Goal: Task Accomplishment & Management: Use online tool/utility

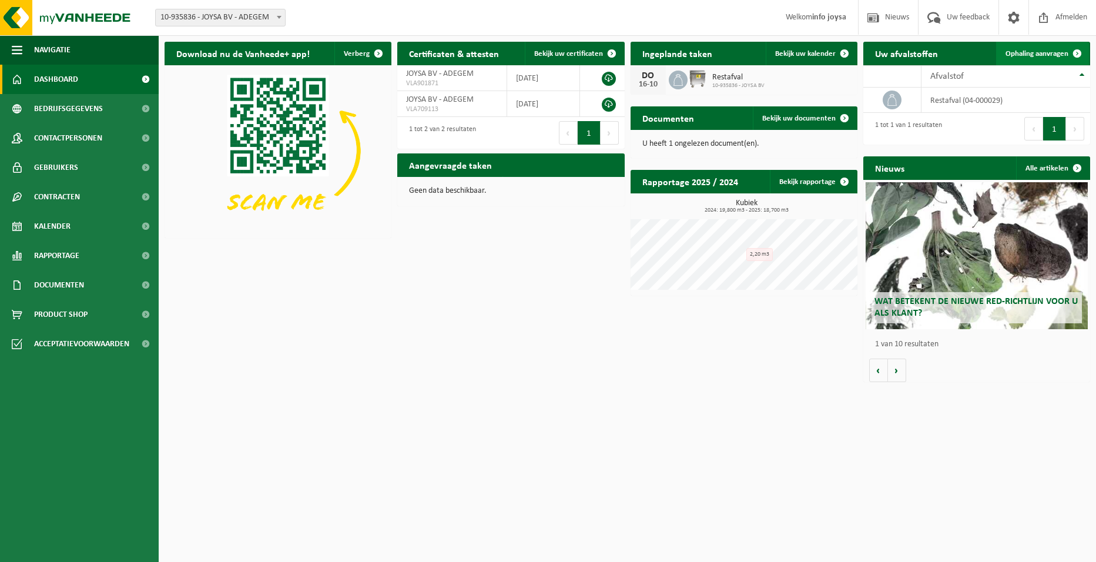
click at [1042, 52] on span "Ophaling aanvragen" at bounding box center [1037, 54] width 63 height 8
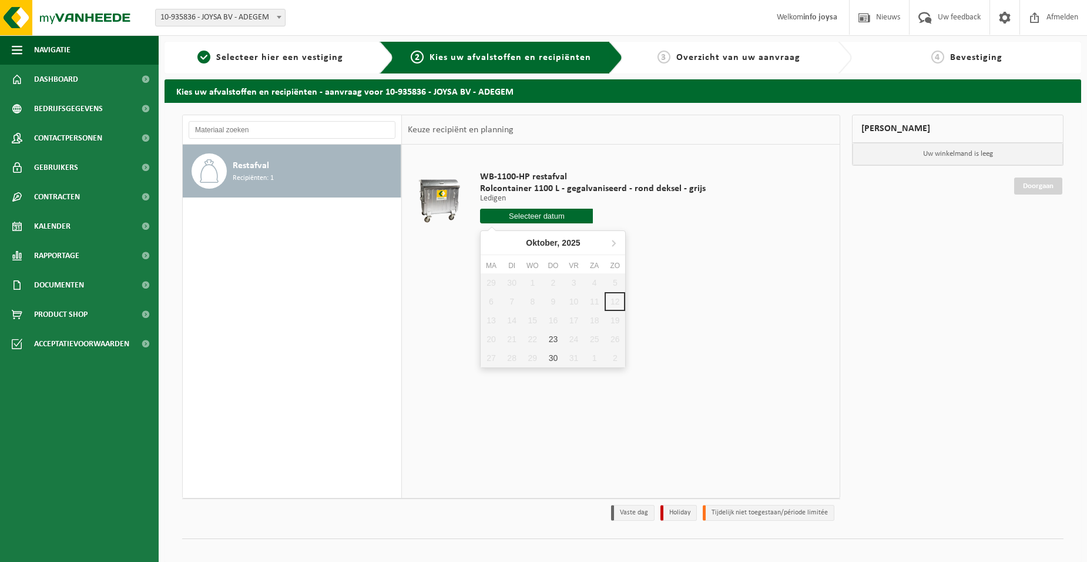
click at [543, 217] on input "text" at bounding box center [536, 216] width 113 height 15
click at [554, 355] on div "30" at bounding box center [553, 358] width 21 height 19
type input "Van 2025-10-30"
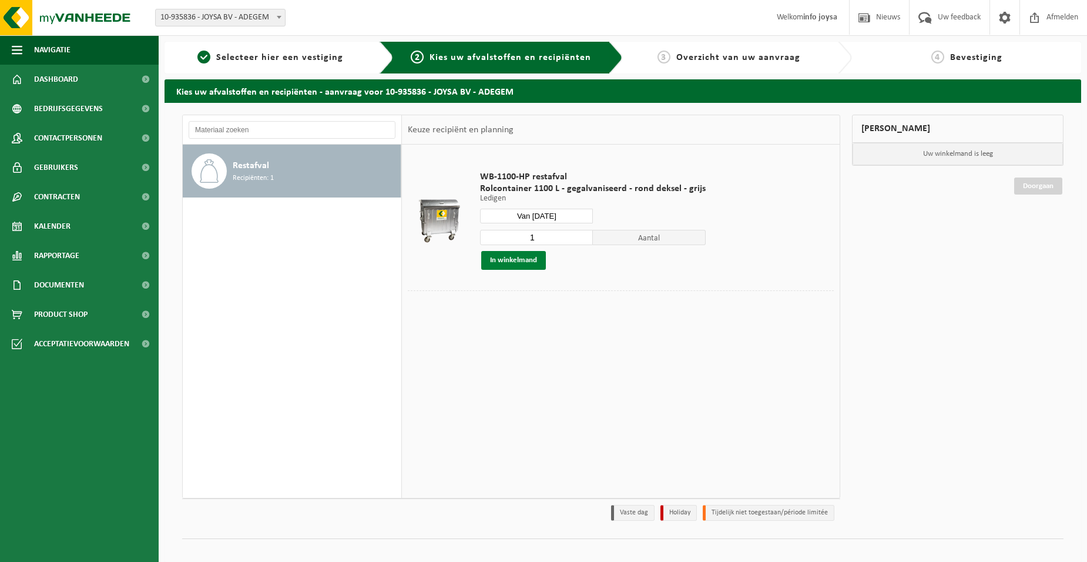
click at [514, 257] on button "In winkelmand" at bounding box center [513, 260] width 65 height 19
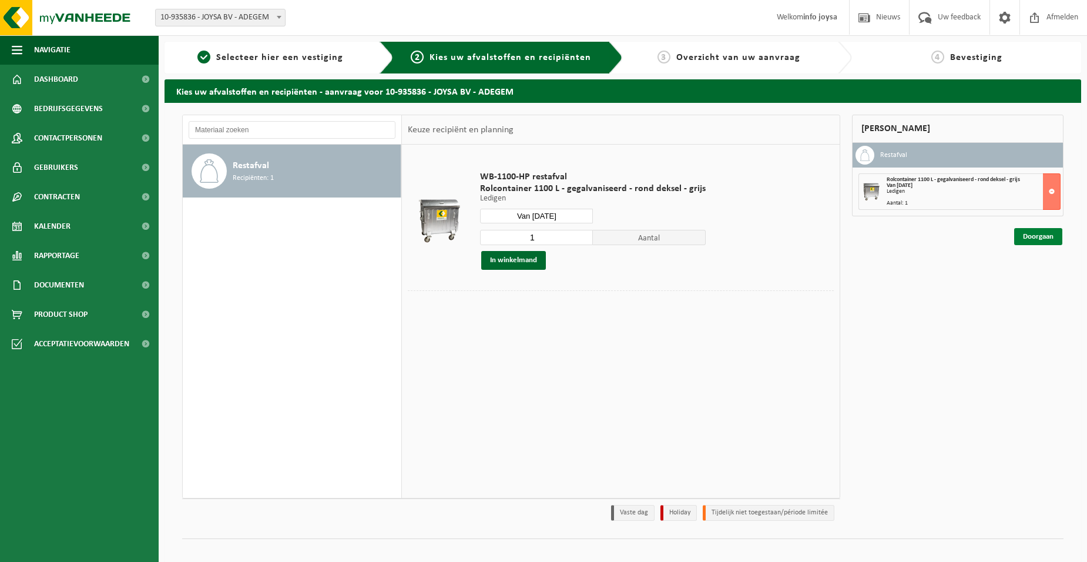
click at [1037, 237] on link "Doorgaan" at bounding box center [1039, 236] width 48 height 17
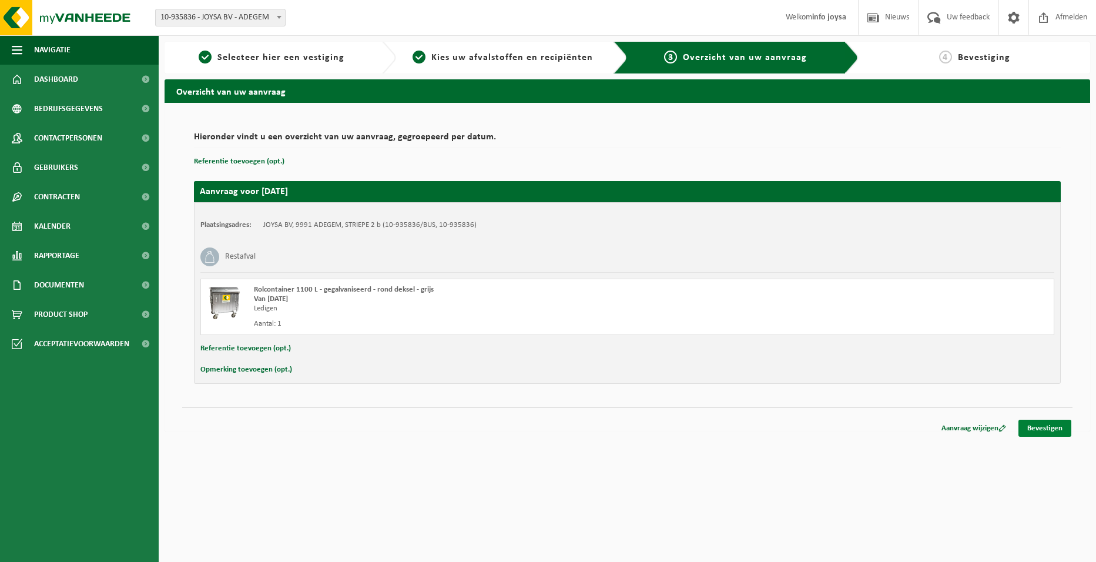
click at [1048, 429] on link "Bevestigen" at bounding box center [1045, 428] width 53 height 17
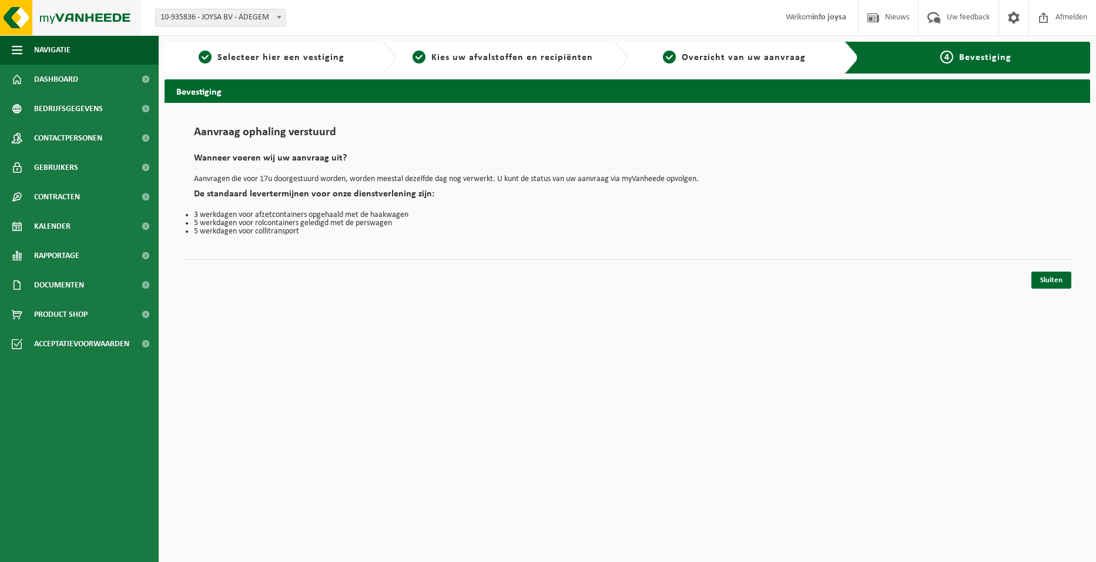
click at [67, 15] on img at bounding box center [70, 17] width 141 height 35
